Goal: Navigation & Orientation: Understand site structure

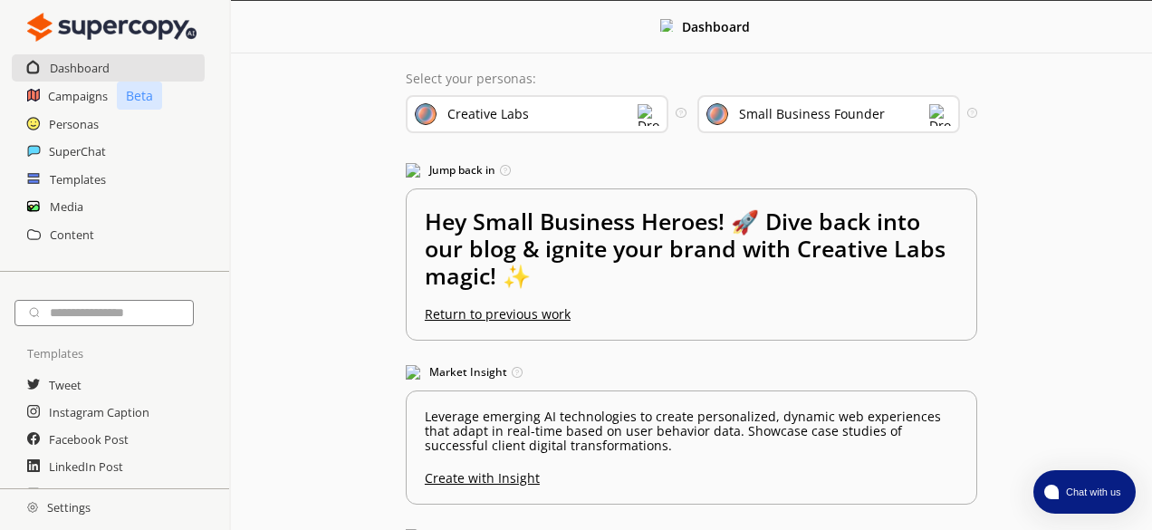
click at [654, 117] on img at bounding box center [649, 115] width 22 height 22
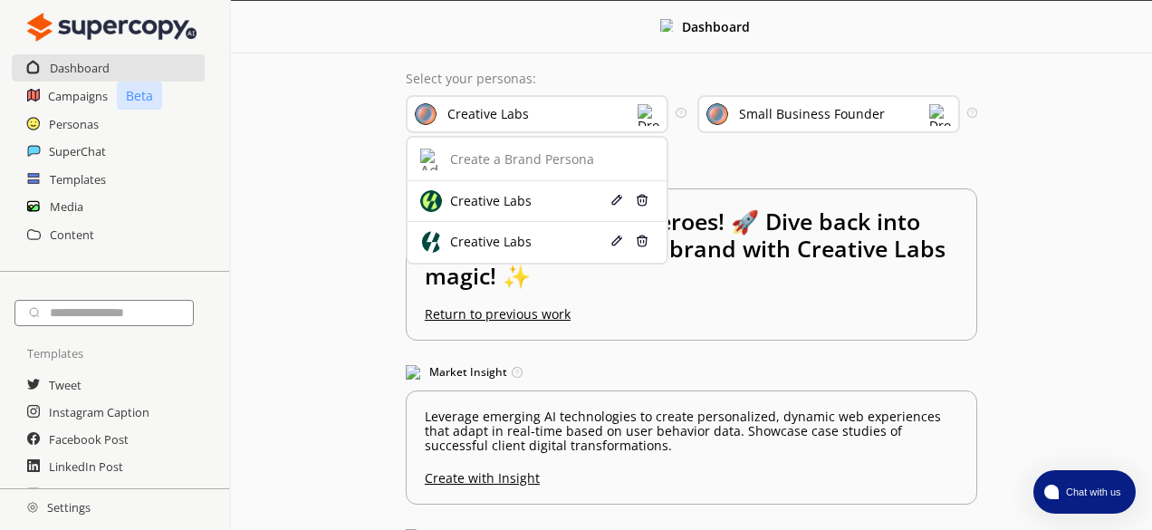
click at [654, 117] on img at bounding box center [649, 115] width 22 height 22
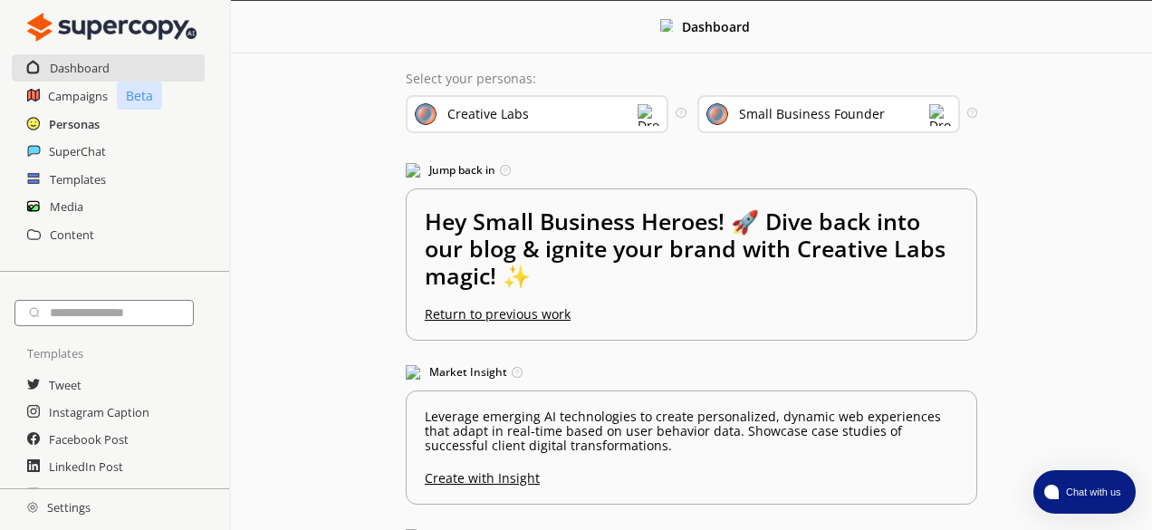
click at [97, 122] on h2 "Personas" at bounding box center [74, 123] width 51 height 27
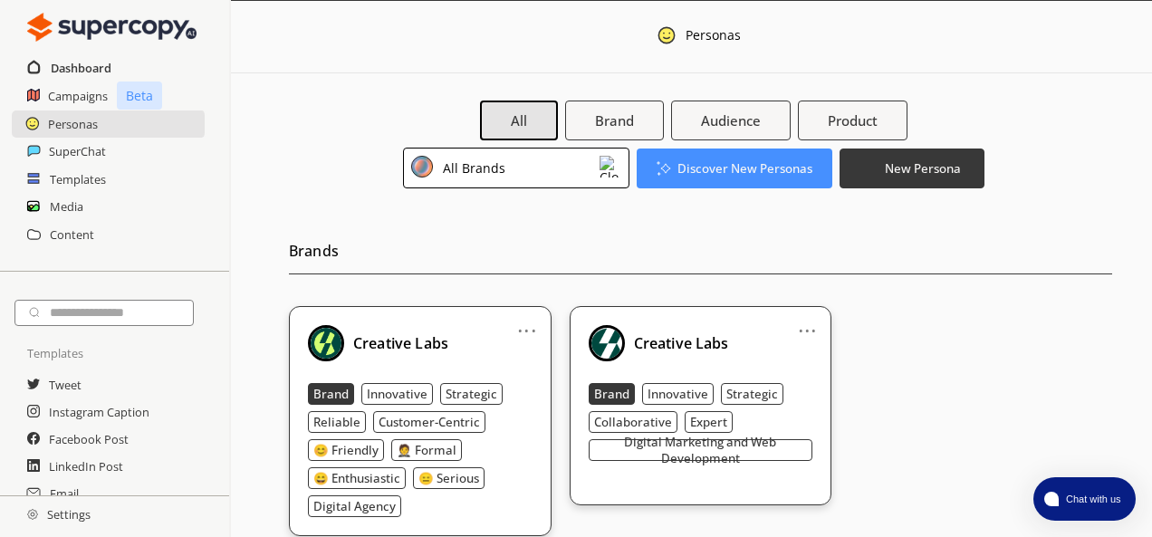
click at [87, 68] on h2 "Dashboard" at bounding box center [81, 67] width 61 height 27
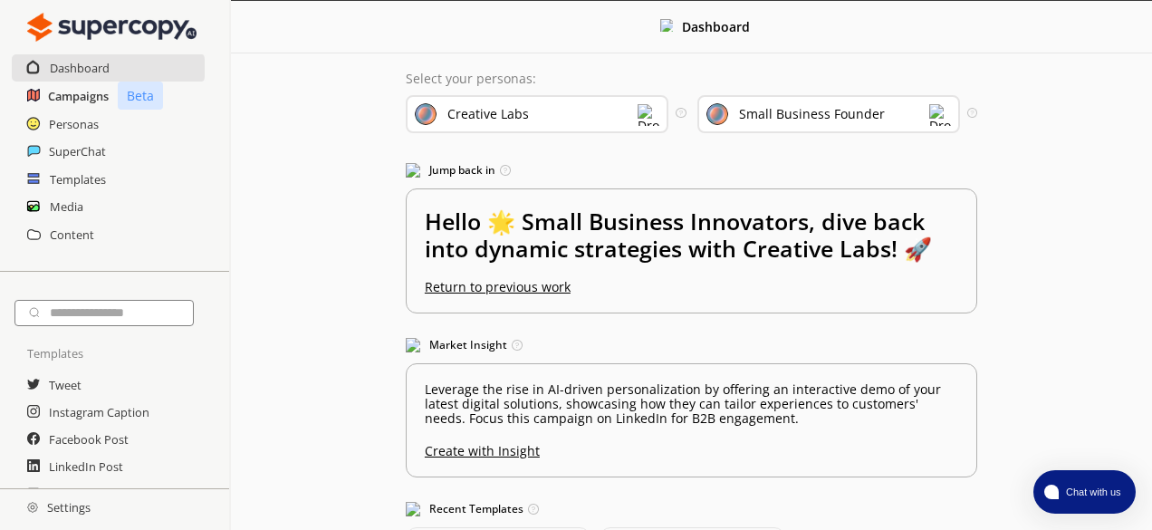
click at [87, 102] on h2 "Campaigns" at bounding box center [78, 95] width 61 height 27
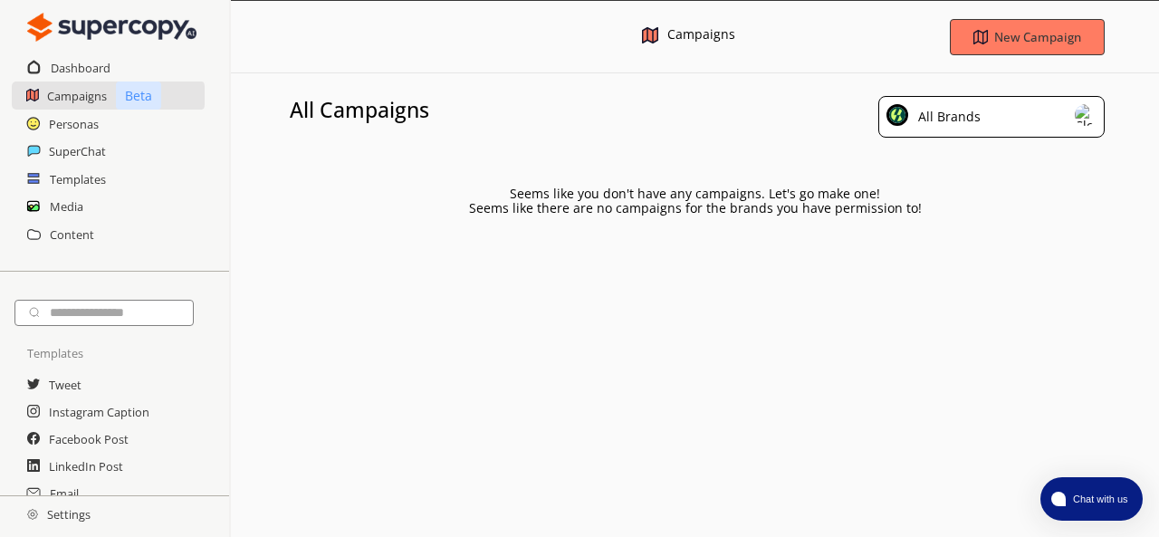
click at [1085, 112] on img at bounding box center [1086, 115] width 22 height 22
click at [355, 184] on div "Seems like you don't have any campaigns. Let's go make one! Seems like there ar…" at bounding box center [695, 187] width 928 height 56
click at [101, 123] on div "Personas" at bounding box center [114, 123] width 229 height 27
click at [92, 123] on h2 "Personas" at bounding box center [74, 123] width 51 height 27
